Goal: Task Accomplishment & Management: Use online tool/utility

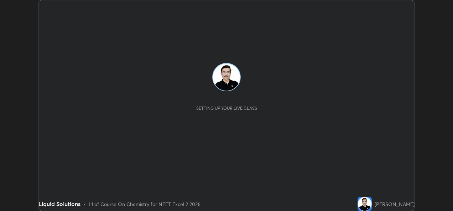
scroll to position [211, 452]
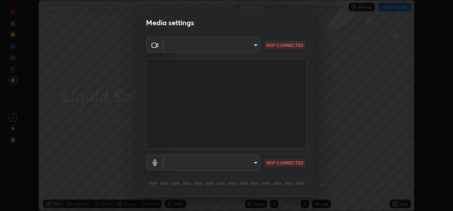
click at [255, 47] on body "Erase all Liquid Solutions Recording WAS SCHEDULED TO START AT 6:10 PM Settings…" at bounding box center [226, 105] width 453 height 211
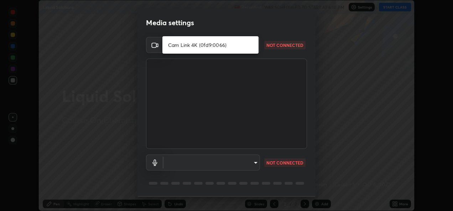
click at [228, 46] on li "Cam Link 4K (0fd9:0066)" at bounding box center [210, 45] width 96 height 12
type input "a71101fb23a41a90db5bd45ca5ef993e6a8ecec5c08dd03e52a5b82bb9f61c80"
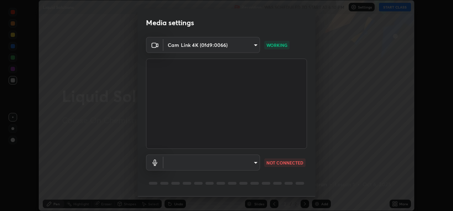
click at [255, 161] on body "Erase all Liquid Solutions Recording WAS SCHEDULED TO START AT 6:10 PM Settings…" at bounding box center [226, 105] width 453 height 211
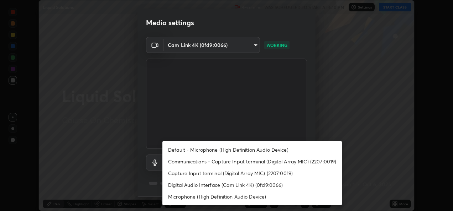
click at [266, 150] on li "Default - Microphone (High Definition Audio Device)" at bounding box center [251, 150] width 179 height 12
type input "default"
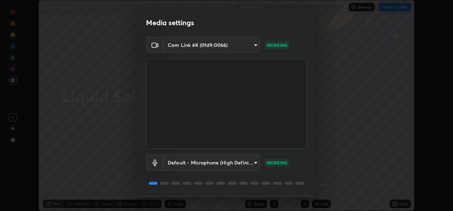
scroll to position [22, 0]
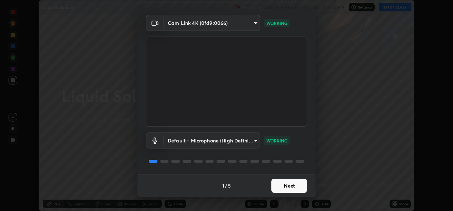
click at [291, 185] on button "Next" at bounding box center [289, 186] width 36 height 14
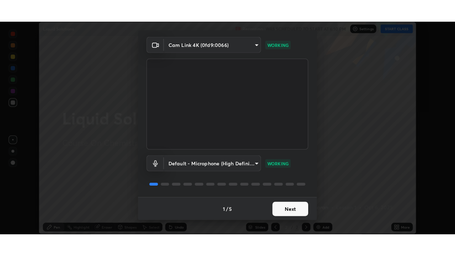
scroll to position [0, 0]
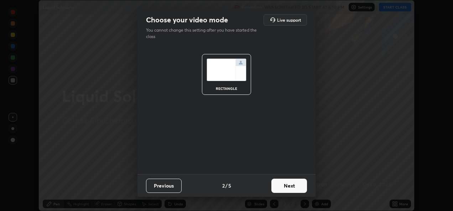
click at [297, 187] on button "Next" at bounding box center [289, 186] width 36 height 14
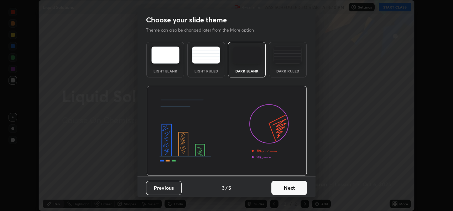
click at [296, 187] on button "Next" at bounding box center [289, 188] width 36 height 14
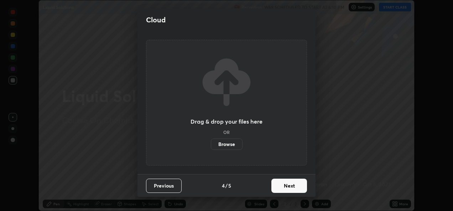
click at [294, 186] on button "Next" at bounding box center [289, 186] width 36 height 14
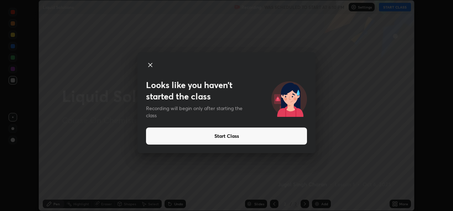
click at [229, 139] on button "Start Class" at bounding box center [226, 136] width 161 height 17
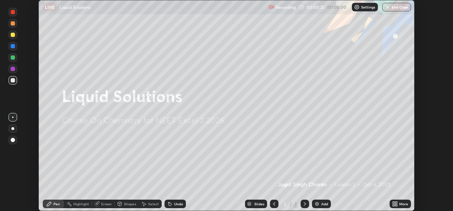
click at [396, 203] on icon at bounding box center [396, 203] width 2 height 2
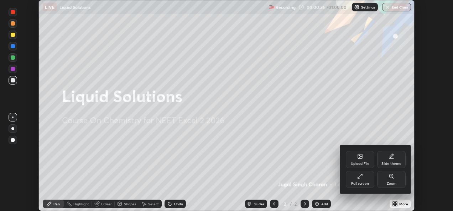
click at [363, 179] on div "Full screen" at bounding box center [359, 179] width 28 height 17
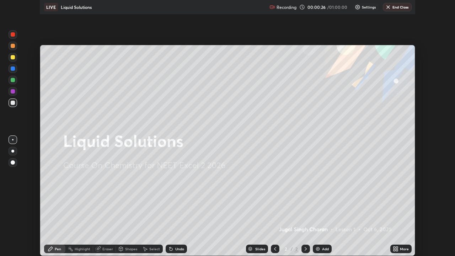
scroll to position [256, 455]
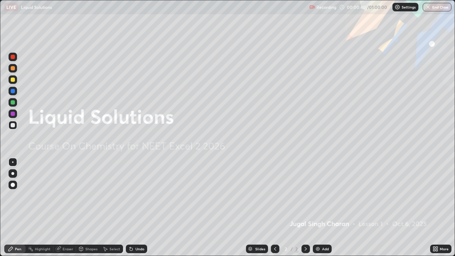
click at [322, 211] on div "Add" at bounding box center [325, 249] width 7 height 4
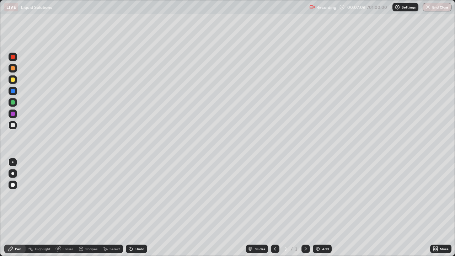
click at [305, 211] on icon at bounding box center [306, 249] width 6 height 6
click at [317, 211] on img at bounding box center [318, 249] width 6 height 6
click at [318, 211] on img at bounding box center [318, 249] width 6 height 6
click at [58, 211] on div "Eraser" at bounding box center [64, 249] width 23 height 14
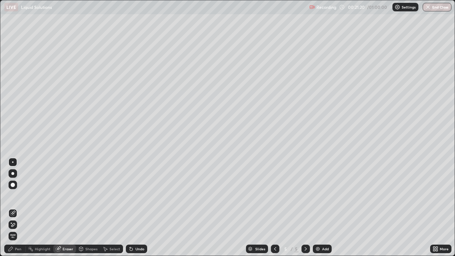
click at [18, 211] on div "Pen" at bounding box center [18, 249] width 6 height 4
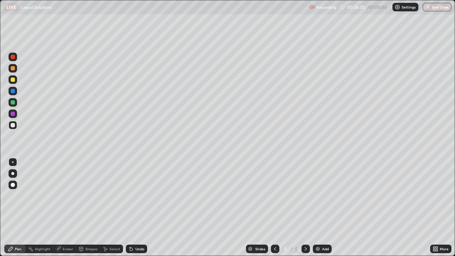
click at [320, 211] on div "Add" at bounding box center [322, 249] width 19 height 9
click at [71, 211] on div "Eraser" at bounding box center [68, 249] width 11 height 4
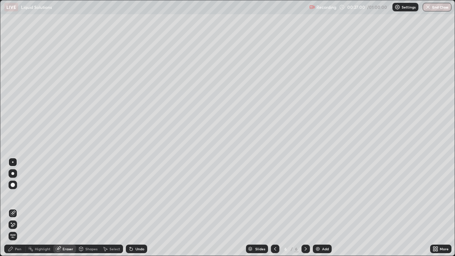
click at [21, 211] on div "Pen" at bounding box center [14, 249] width 21 height 9
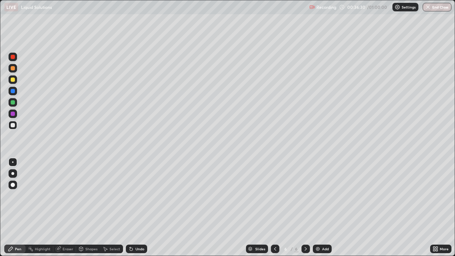
click at [319, 211] on img at bounding box center [318, 249] width 6 height 6
click at [64, 211] on div "Eraser" at bounding box center [68, 249] width 11 height 4
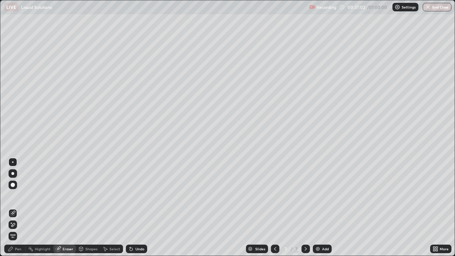
click at [19, 211] on div "Pen" at bounding box center [18, 249] width 6 height 4
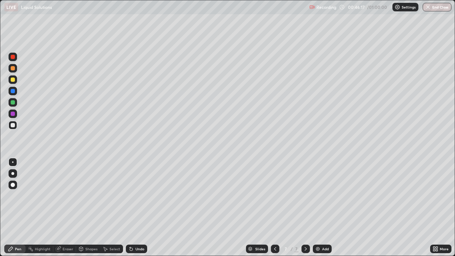
click at [432, 10] on button "End Class" at bounding box center [437, 7] width 29 height 9
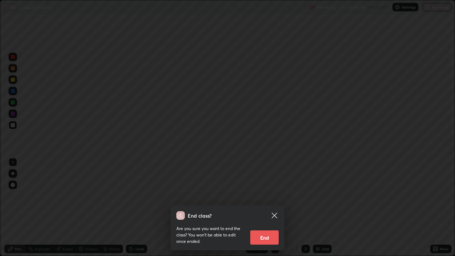
click at [266, 211] on button "End" at bounding box center [264, 238] width 28 height 14
